Goal: Task Accomplishment & Management: Use online tool/utility

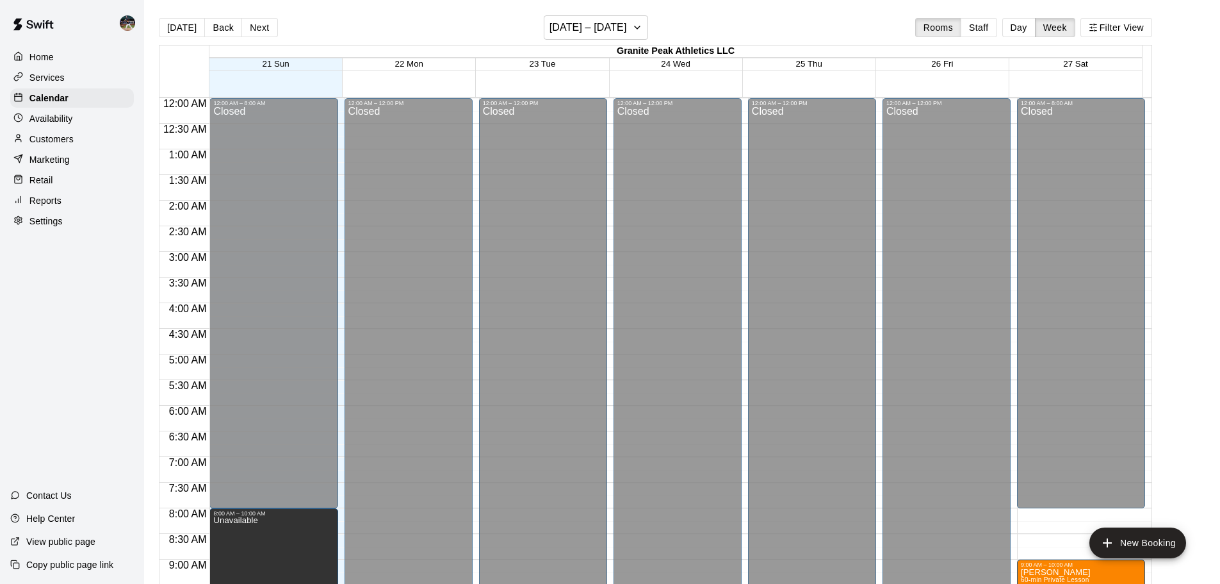
drag, startPoint x: 0, startPoint y: 0, endPoint x: 51, endPoint y: 202, distance: 208.6
click at [49, 200] on p "Reports" at bounding box center [45, 200] width 32 height 13
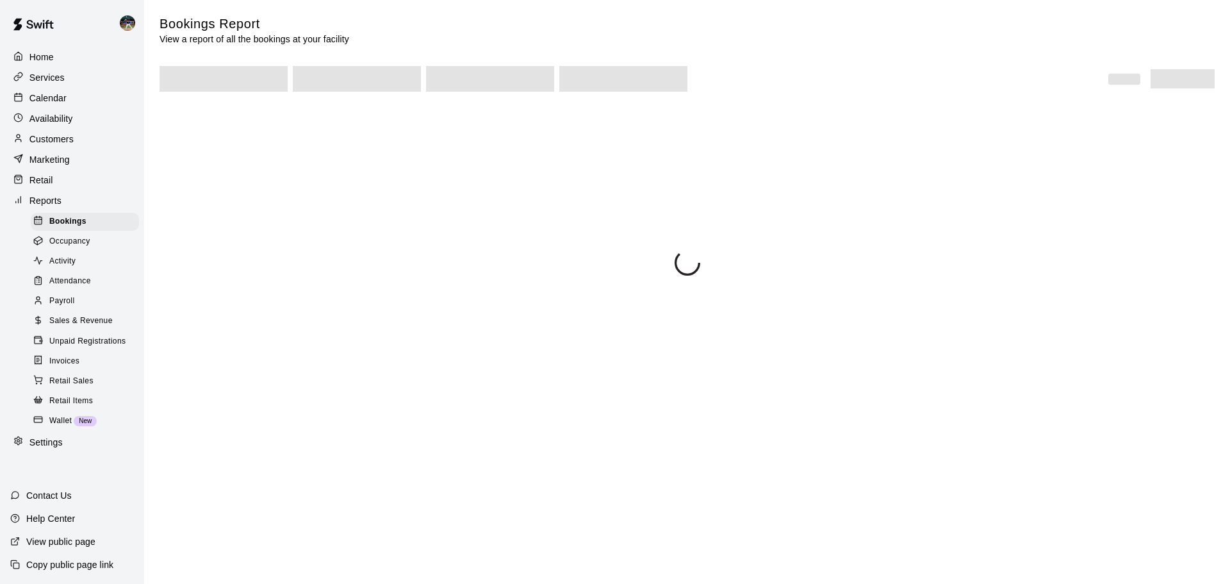
click at [91, 326] on span "Sales & Revenue" at bounding box center [80, 321] width 63 height 13
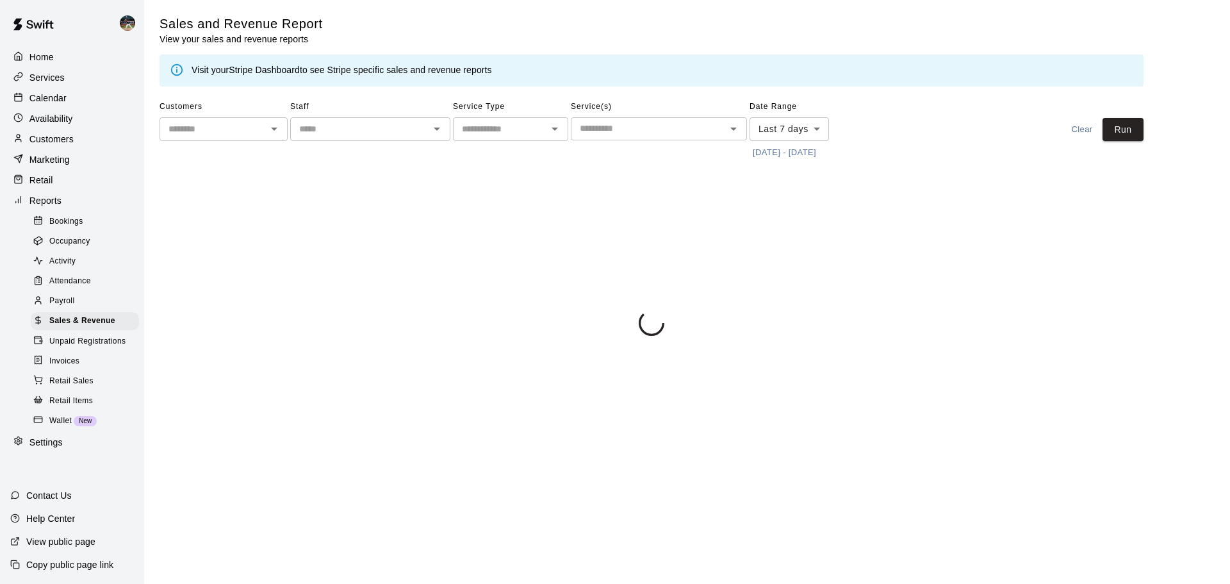
click at [805, 151] on button "[DATE] - [DATE]" at bounding box center [784, 153] width 70 height 20
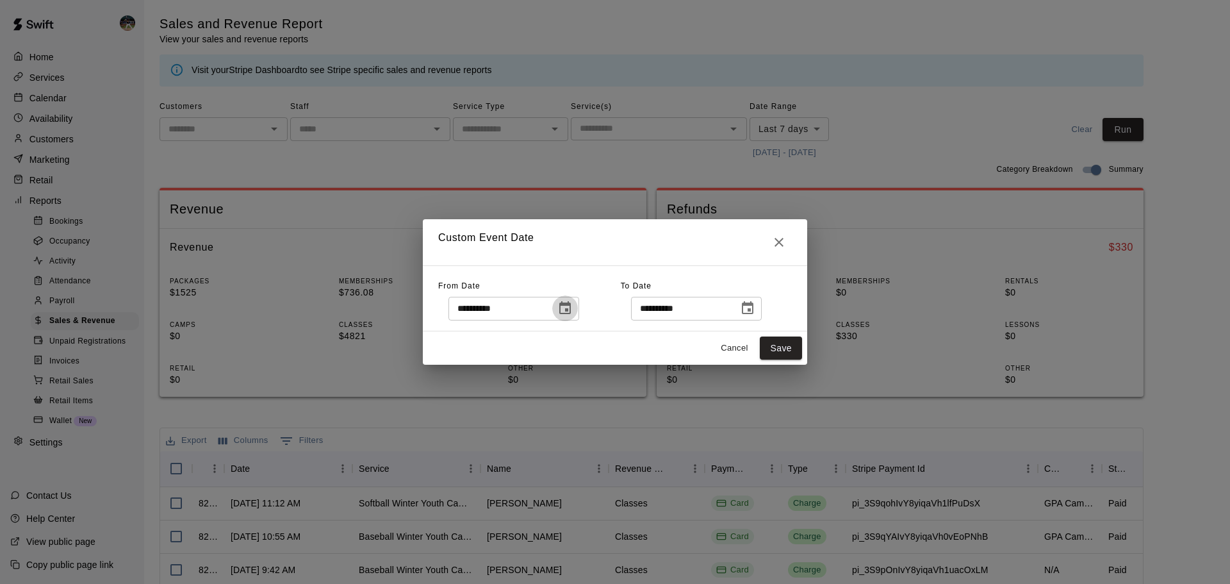
click at [571, 308] on icon "Choose date, selected date is Sep 14, 2025" at bounding box center [565, 307] width 12 height 13
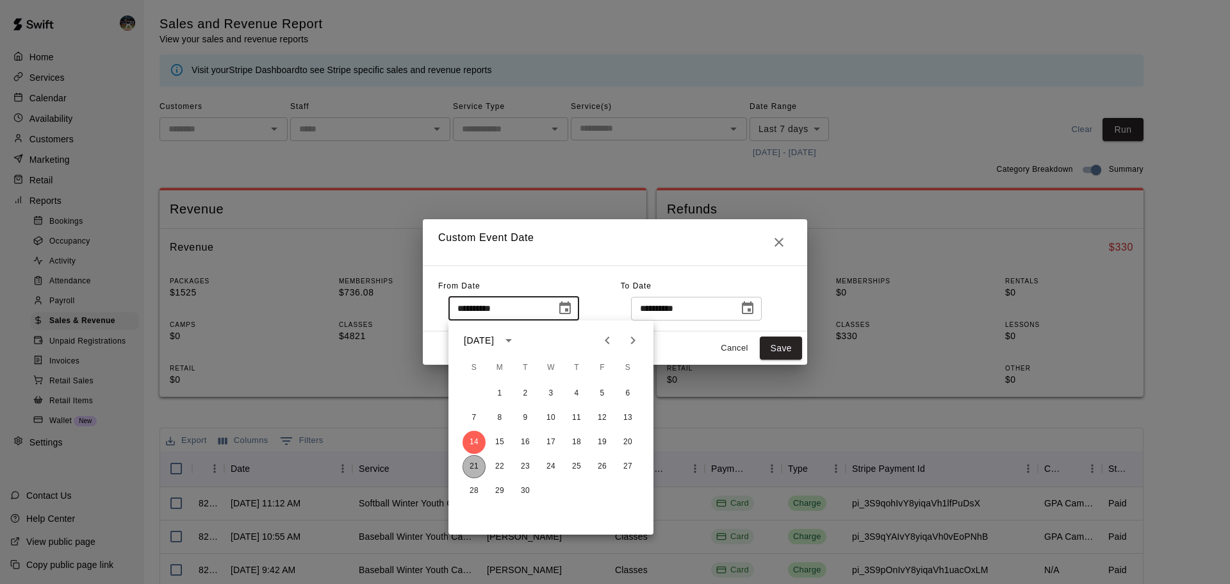
click at [468, 471] on button "21" at bounding box center [473, 466] width 23 height 23
type input "**********"
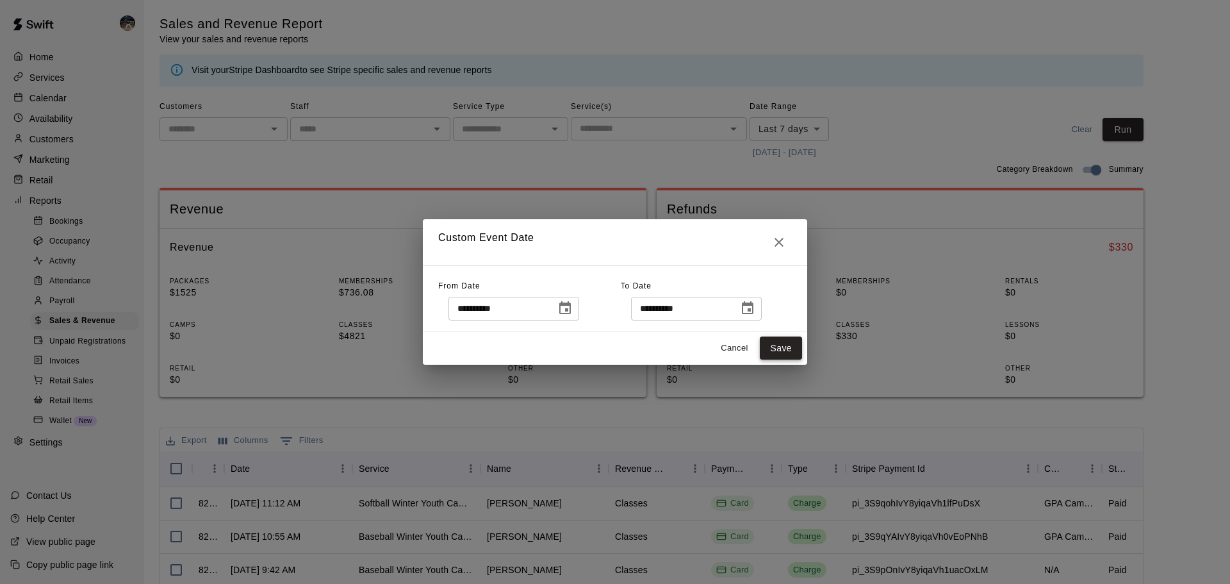
click at [779, 348] on button "Save" at bounding box center [781, 348] width 42 height 24
type input "******"
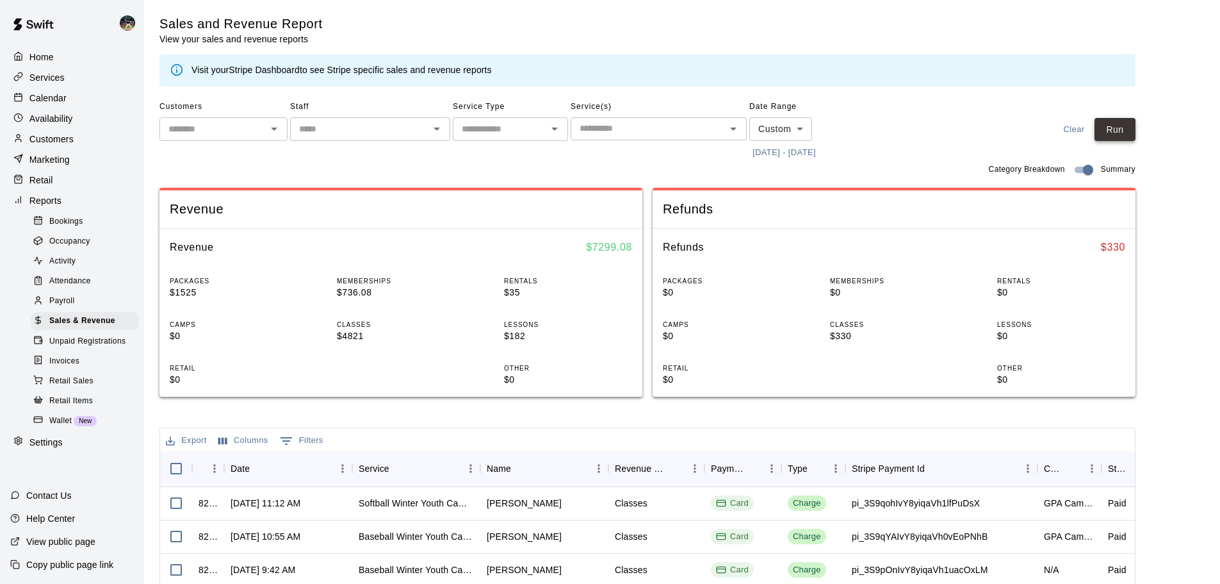
click at [1136, 122] on button "Run" at bounding box center [1115, 130] width 41 height 24
click at [88, 101] on div "Calendar" at bounding box center [72, 97] width 124 height 19
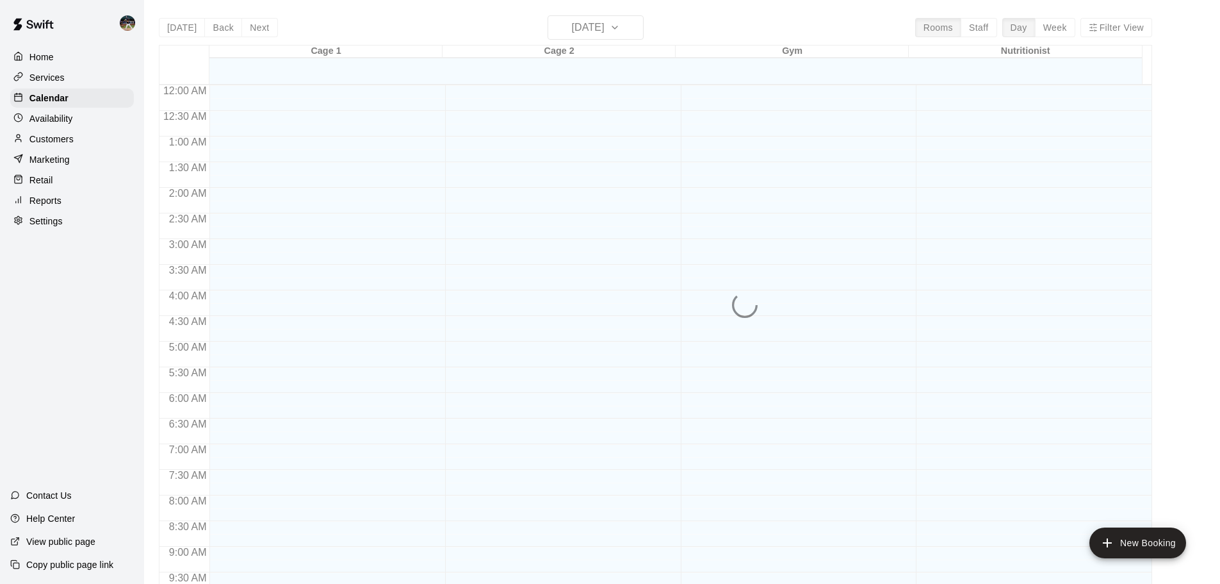
scroll to position [614, 0]
